Goal: Register for event/course

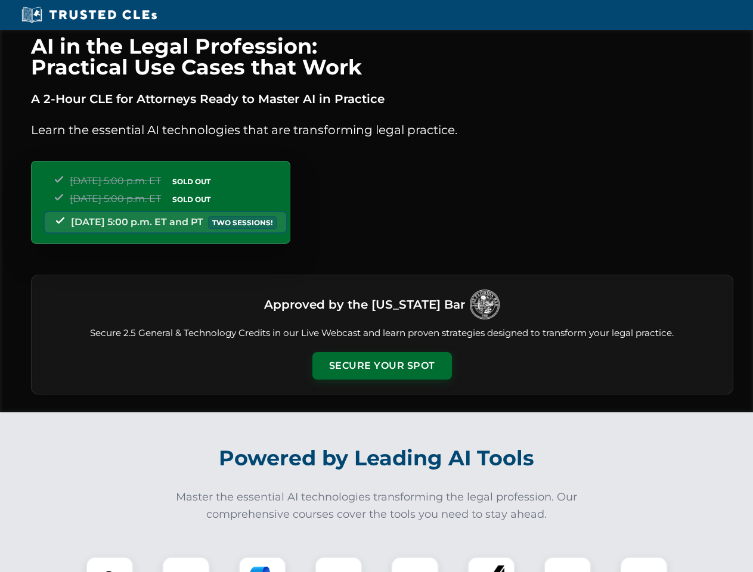
click at [382, 366] on button "Secure Your Spot" at bounding box center [381, 365] width 139 height 27
click at [110, 565] on img at bounding box center [109, 580] width 35 height 35
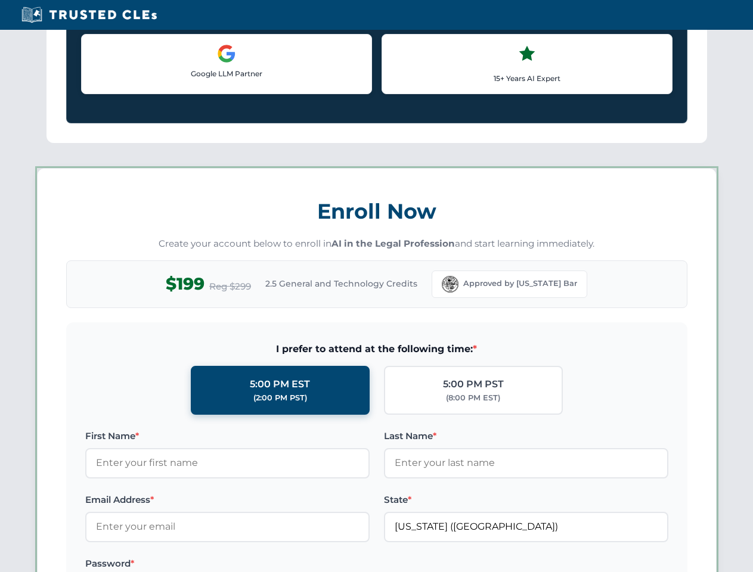
click at [262, 565] on label "Password *" at bounding box center [227, 564] width 284 height 14
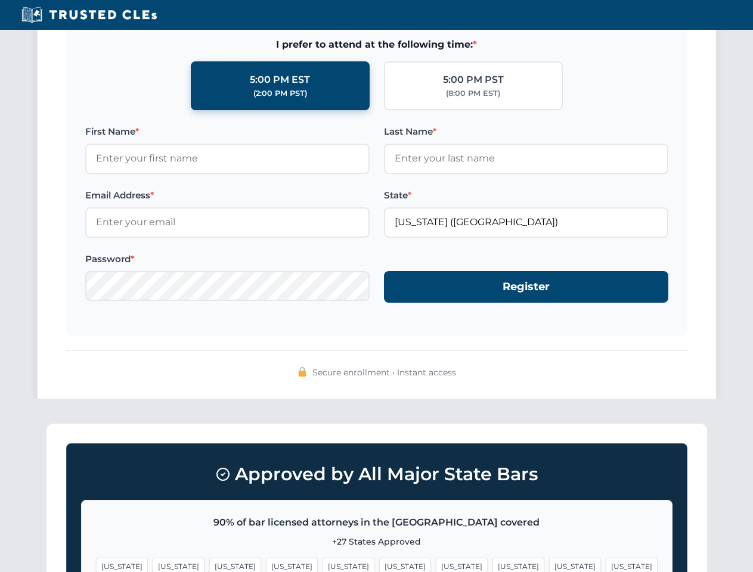
click at [436, 565] on span "[US_STATE]" at bounding box center [462, 566] width 52 height 17
click at [549, 565] on span "[US_STATE]" at bounding box center [575, 566] width 52 height 17
